Goal: Information Seeking & Learning: Find specific fact

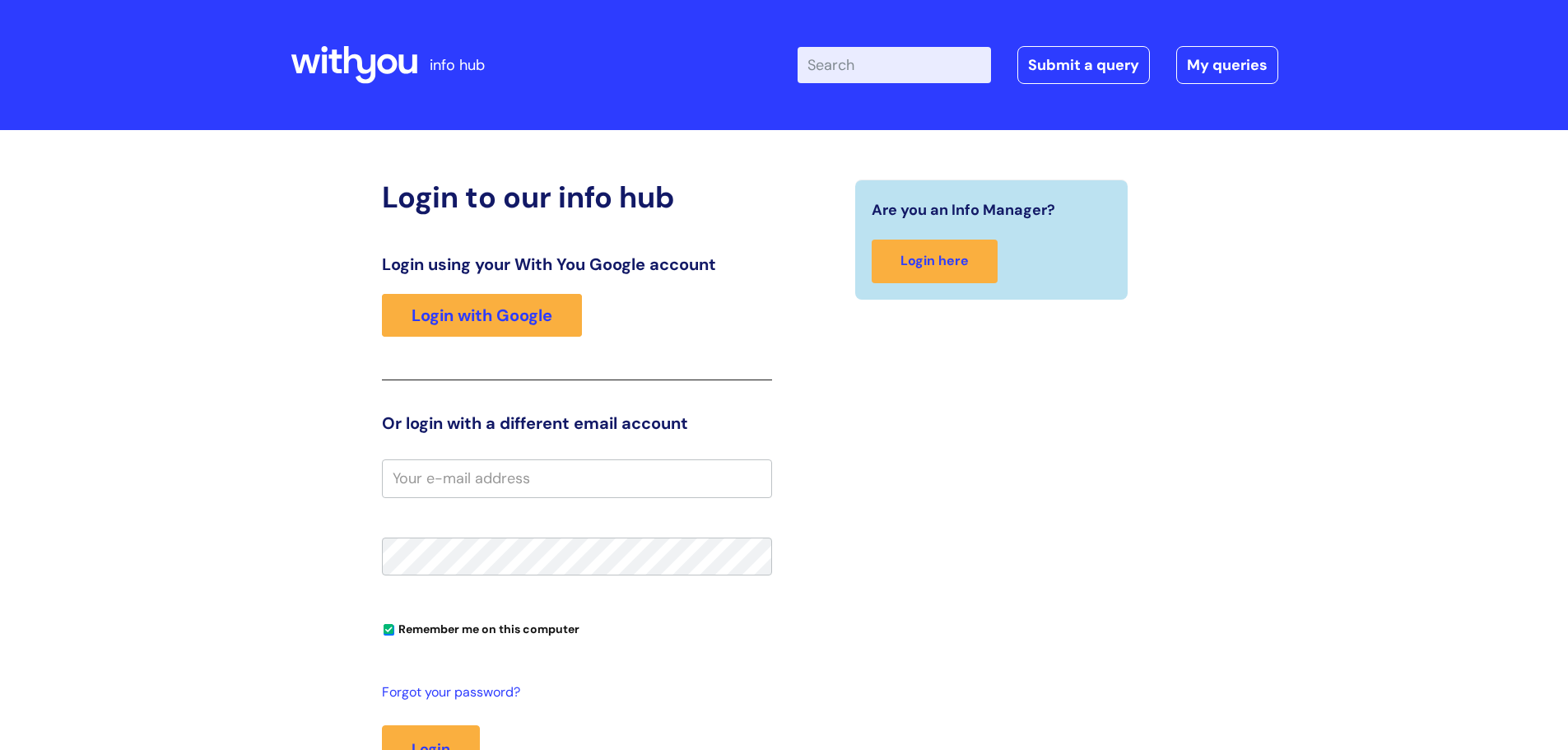
click at [558, 330] on link "Login with Google" at bounding box center [481, 316] width 200 height 43
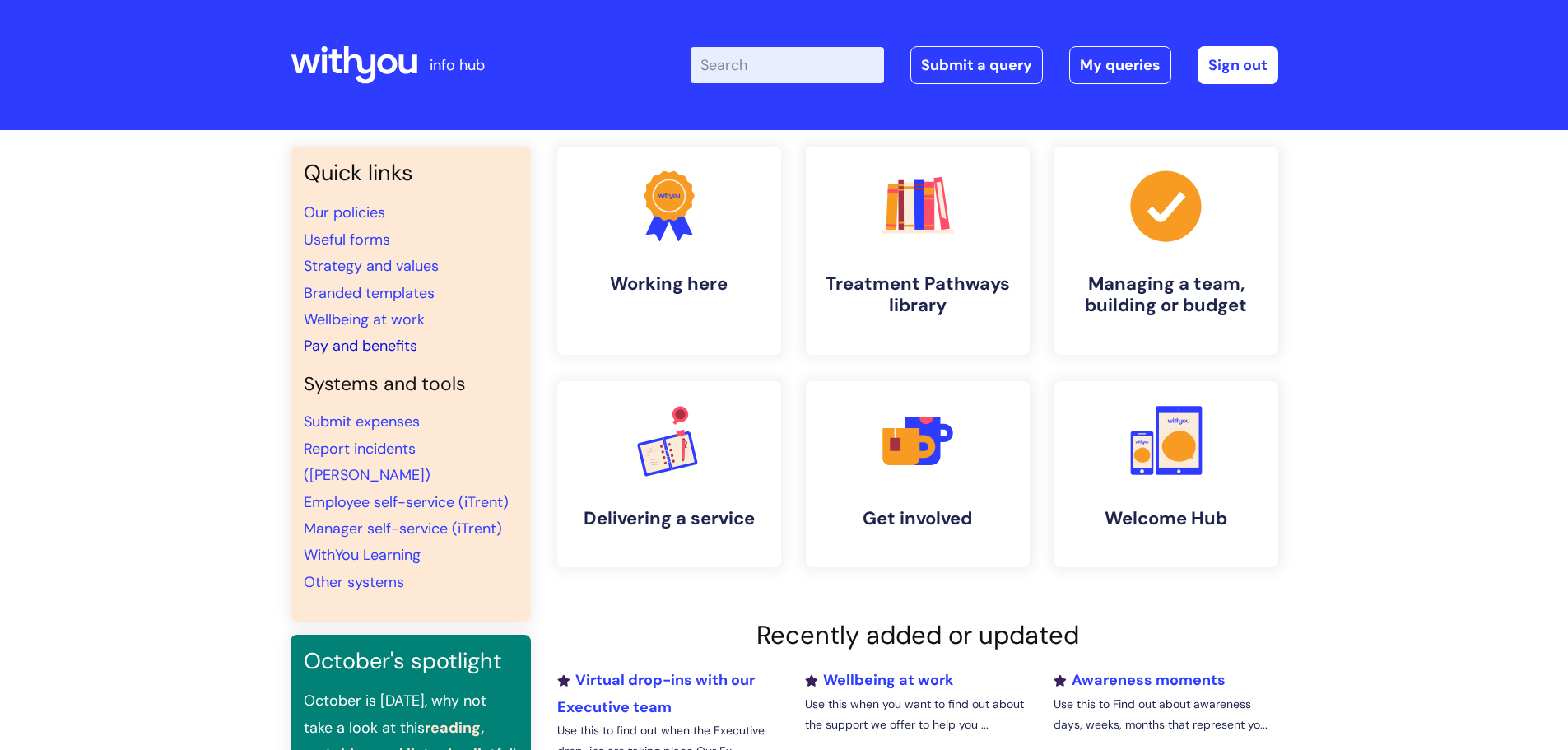
click at [399, 348] on link "Pay and benefits" at bounding box center [360, 346] width 113 height 20
click at [383, 348] on link "Pay and benefits" at bounding box center [360, 346] width 113 height 20
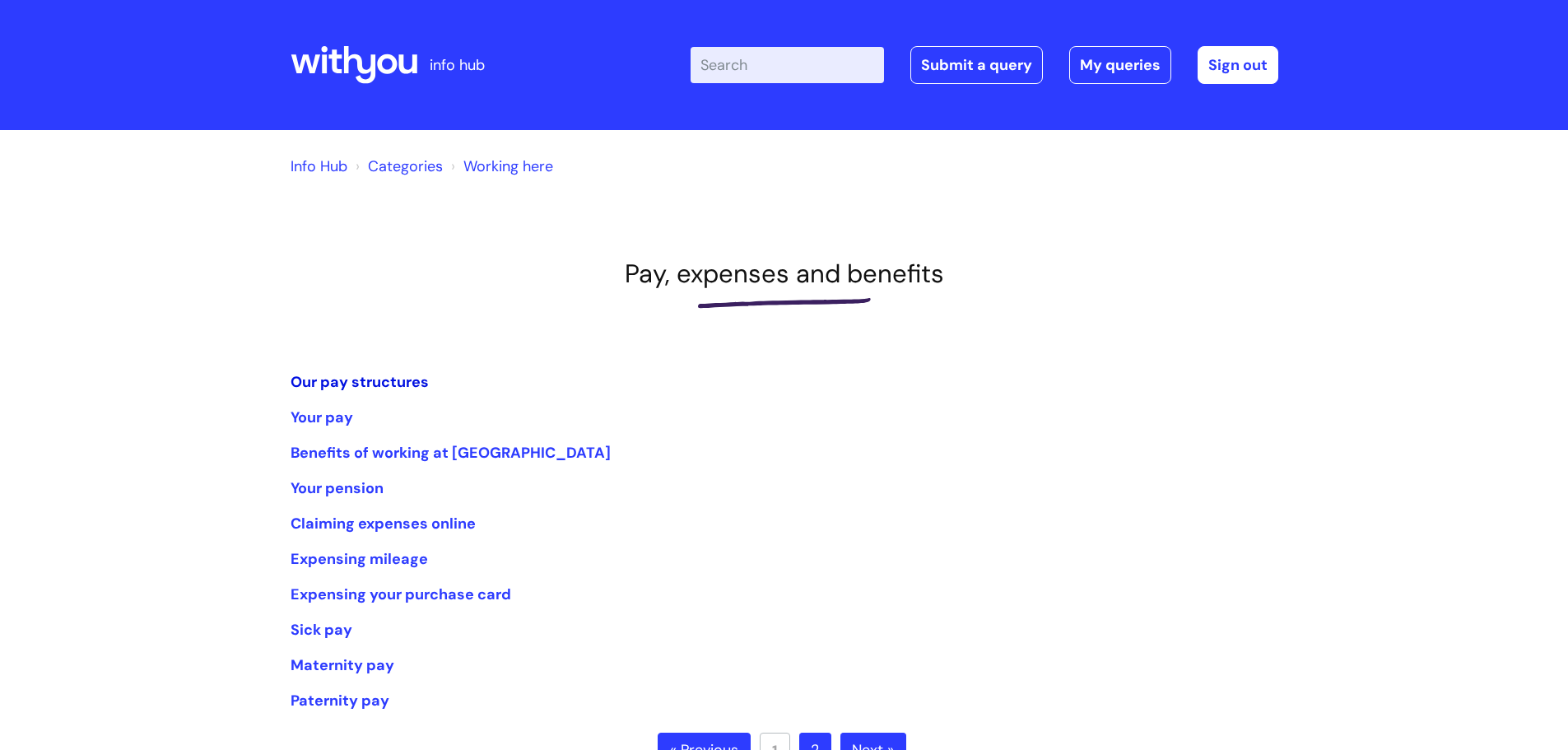
click at [377, 386] on link "Our pay structures" at bounding box center [359, 382] width 138 height 20
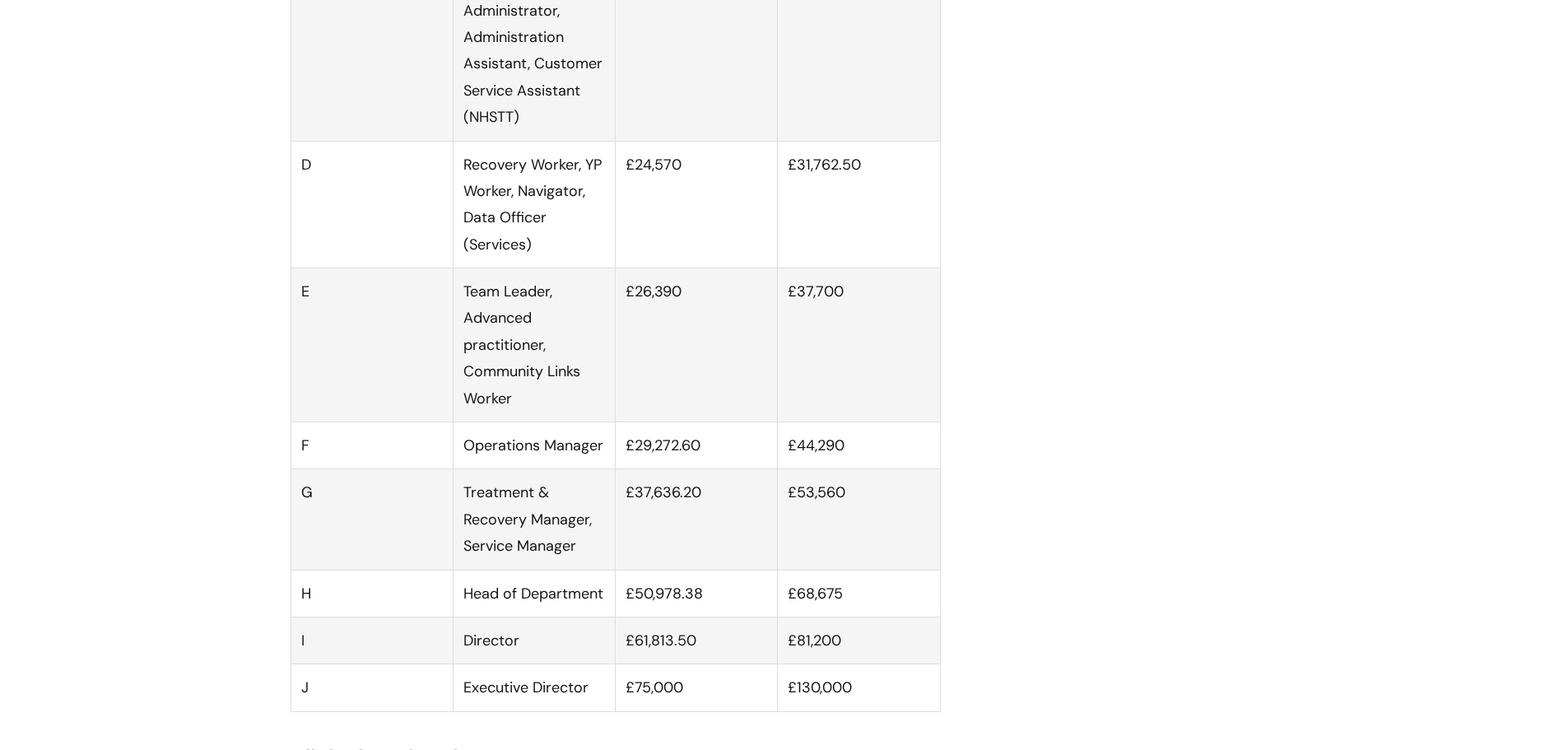
scroll to position [1318, 0]
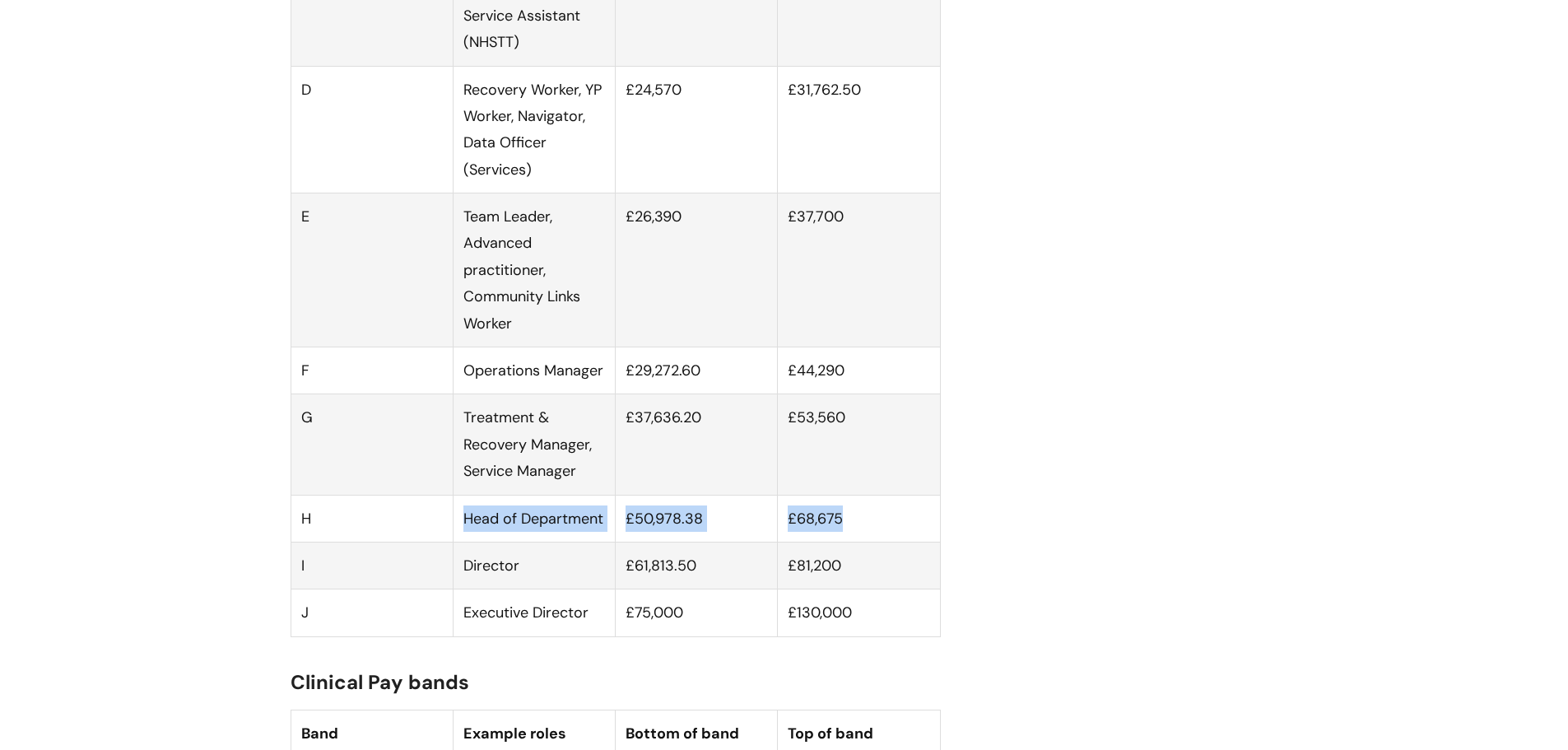
drag, startPoint x: 400, startPoint y: 542, endPoint x: 862, endPoint y: 538, distance: 462.0
click at [862, 538] on tr "H Head of Department £50,978.38 £68,675" at bounding box center [615, 518] width 649 height 47
click at [877, 537] on td "£68,675" at bounding box center [859, 518] width 162 height 47
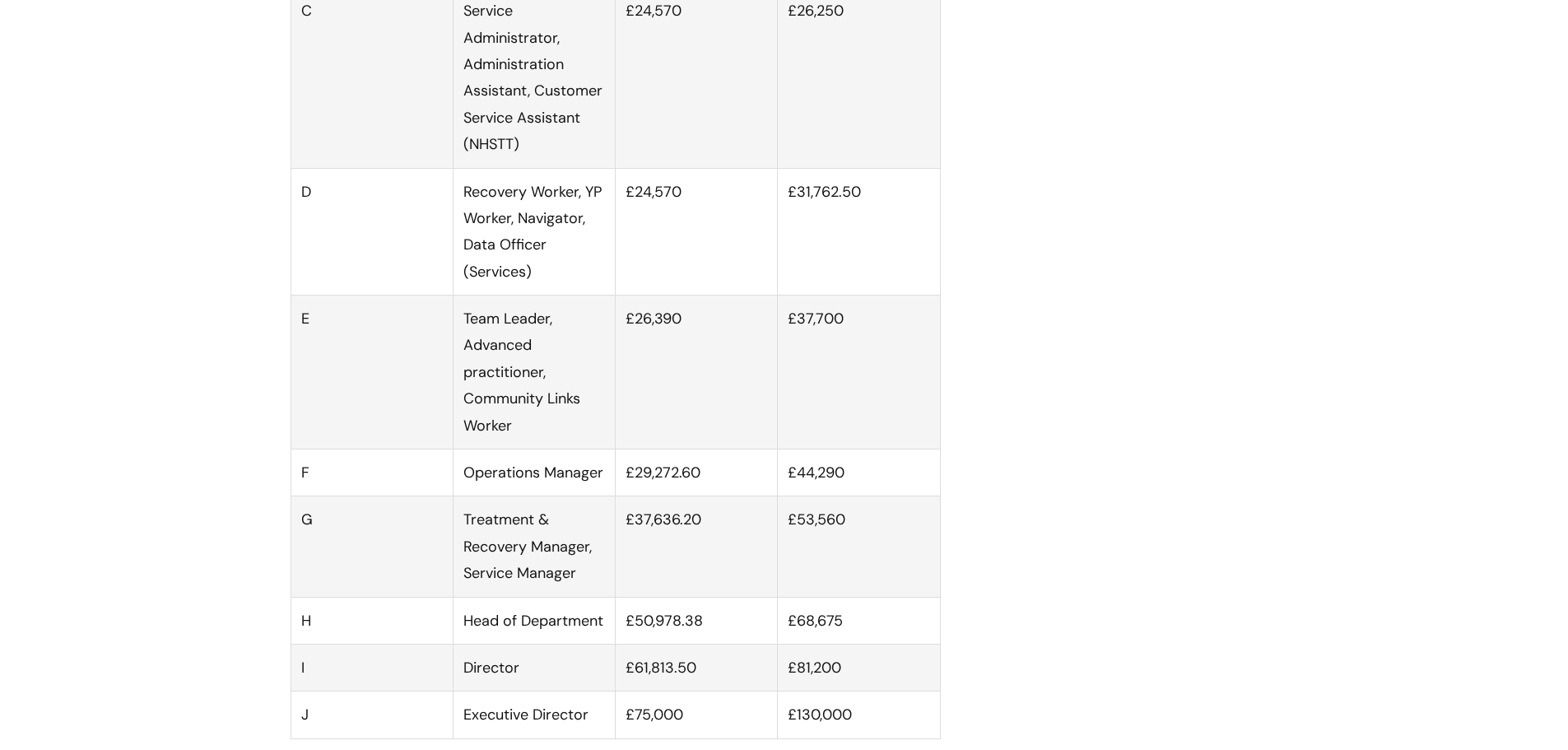
scroll to position [1153, 0]
